Goal: Find specific page/section: Find specific page/section

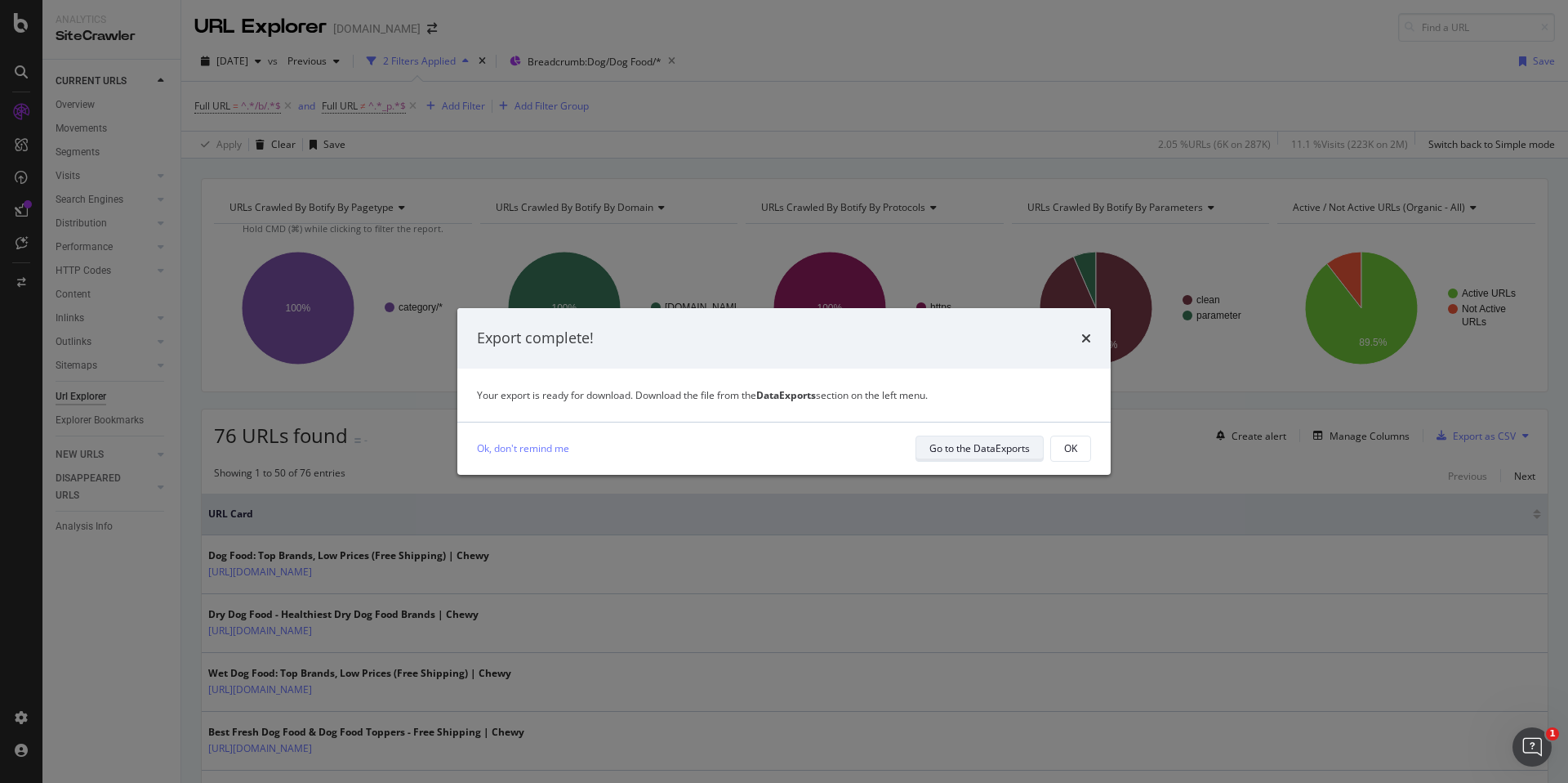
click at [1016, 453] on div "Go to the DataExports" at bounding box center [979, 448] width 100 height 14
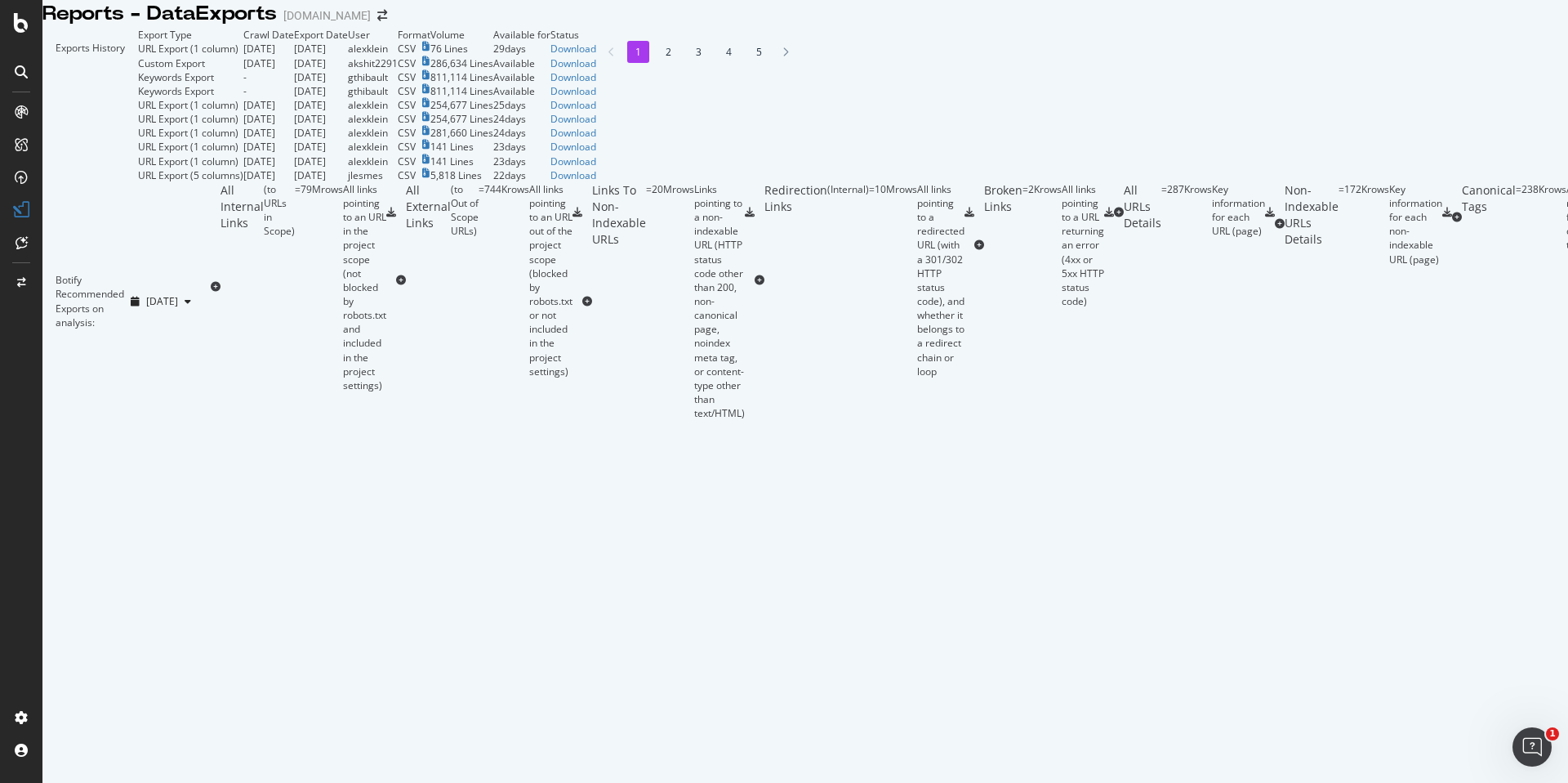
click at [645, 23] on div "Reports - DataExports [DOMAIN_NAME]" at bounding box center [805, 14] width 1525 height 28
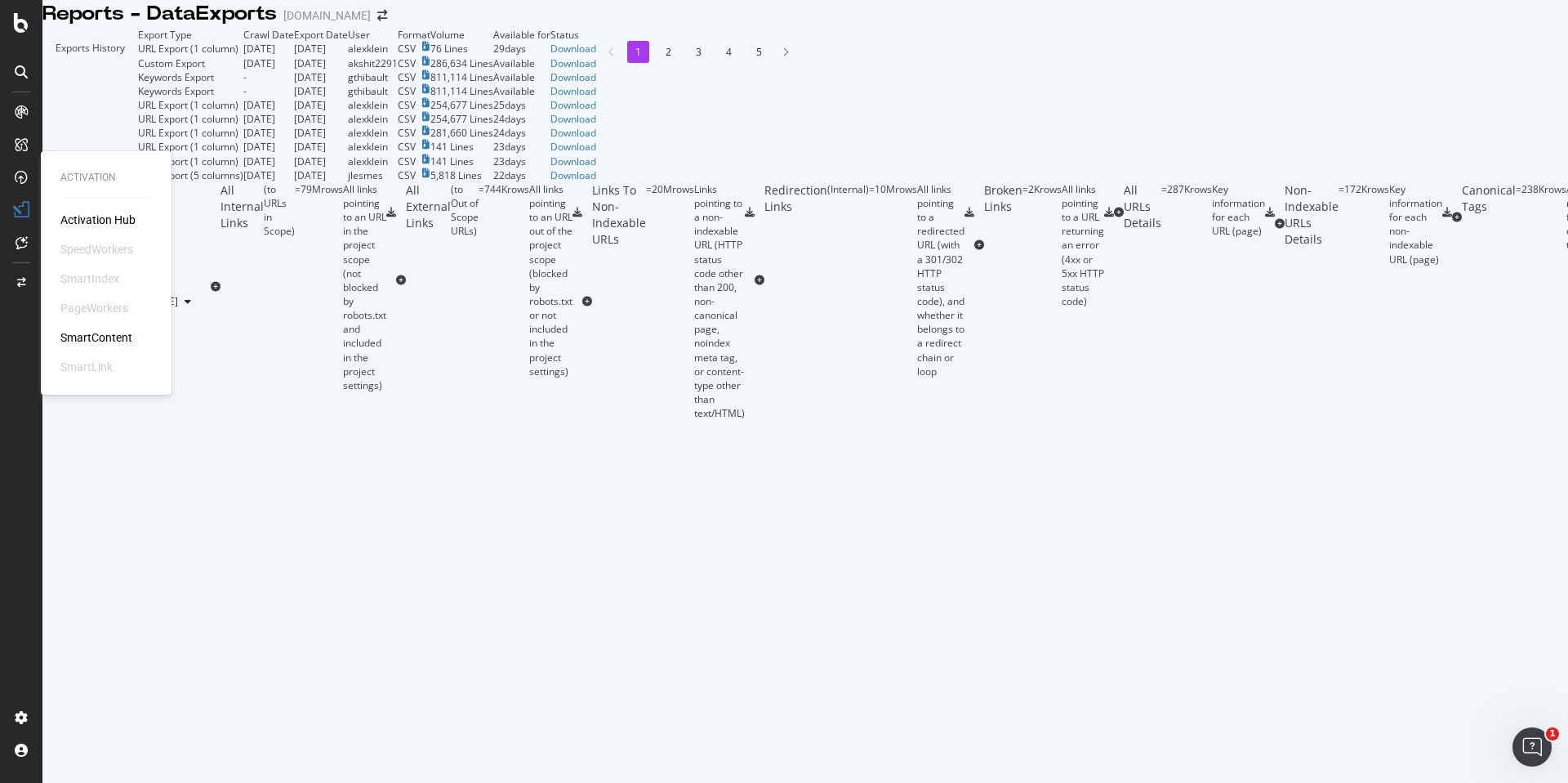
click at [102, 327] on div "Activation Hub SpeedWorkers SmartIndex PageWorkers SmartContent SmartLink" at bounding box center [106, 293] width 91 height 163
click at [102, 338] on div "SmartContent" at bounding box center [96, 337] width 71 height 16
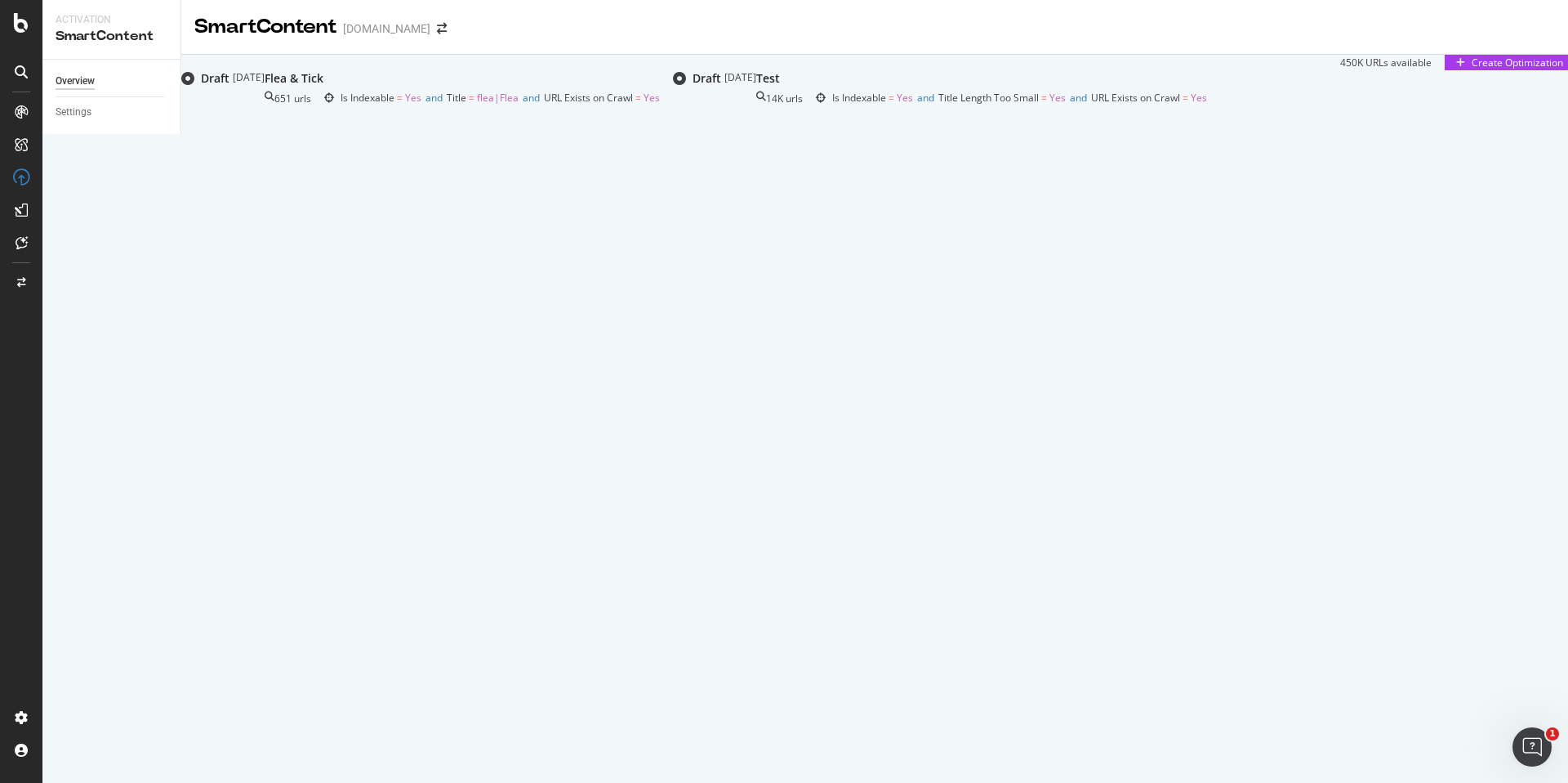
click at [324, 86] on div "Flea & Tick" at bounding box center [293, 78] width 59 height 16
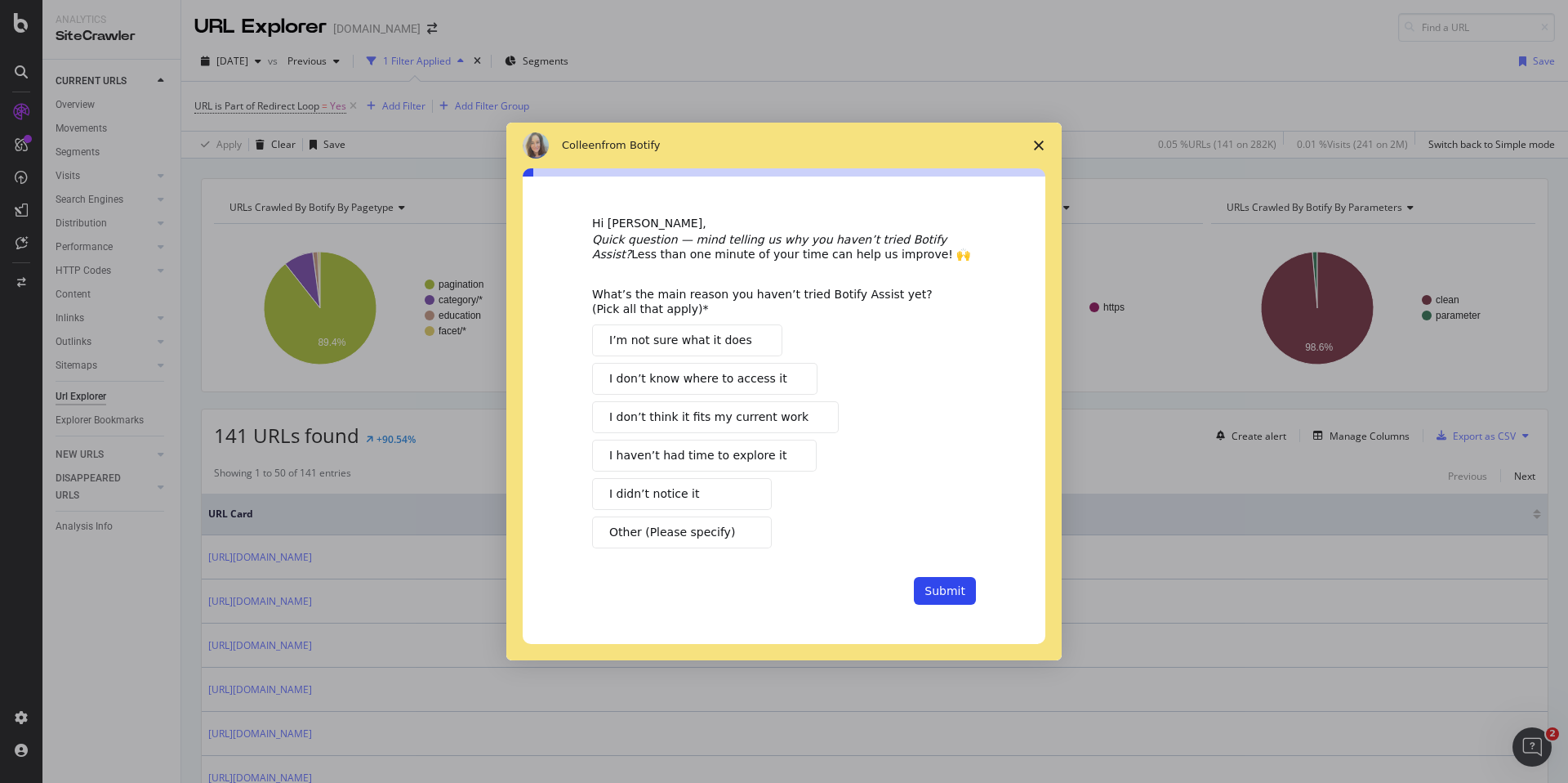
click at [1029, 145] on span "Close survey" at bounding box center [1039, 145] width 46 height 46
